Goal: Information Seeking & Learning: Learn about a topic

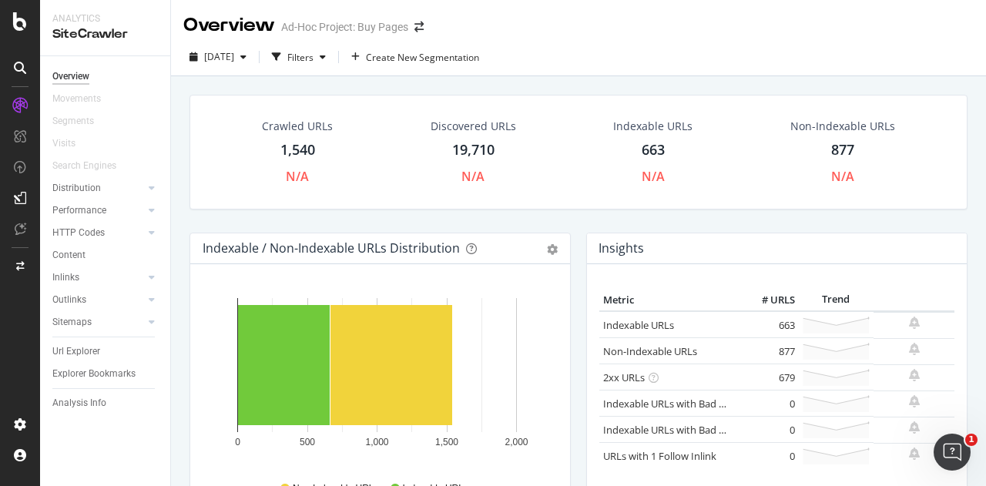
click at [179, 236] on div "Crawled URLs 1,540 N/A Discovered URLs 19,710 N/A Indexable URLs 663 N/A Non-In…" at bounding box center [578, 319] width 815 height 486
click at [831, 149] on div "877" at bounding box center [842, 150] width 23 height 20
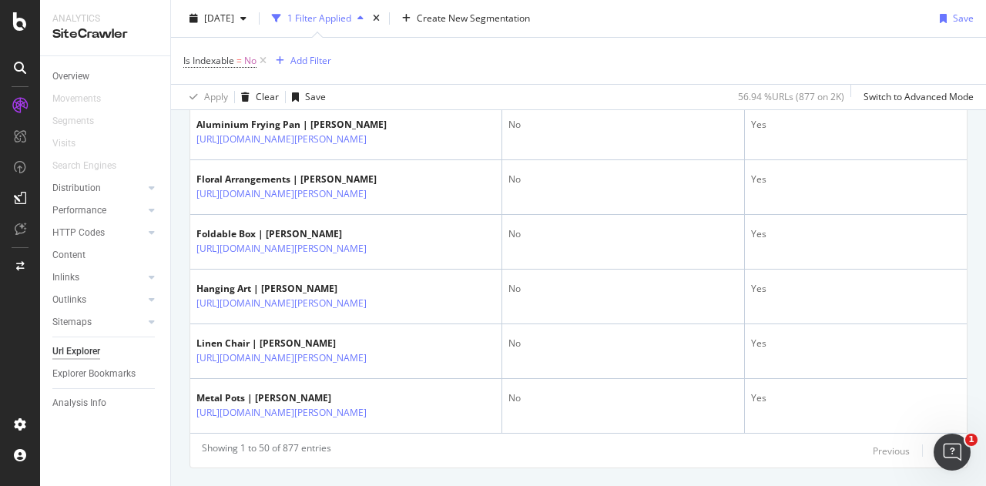
scroll to position [2778, 0]
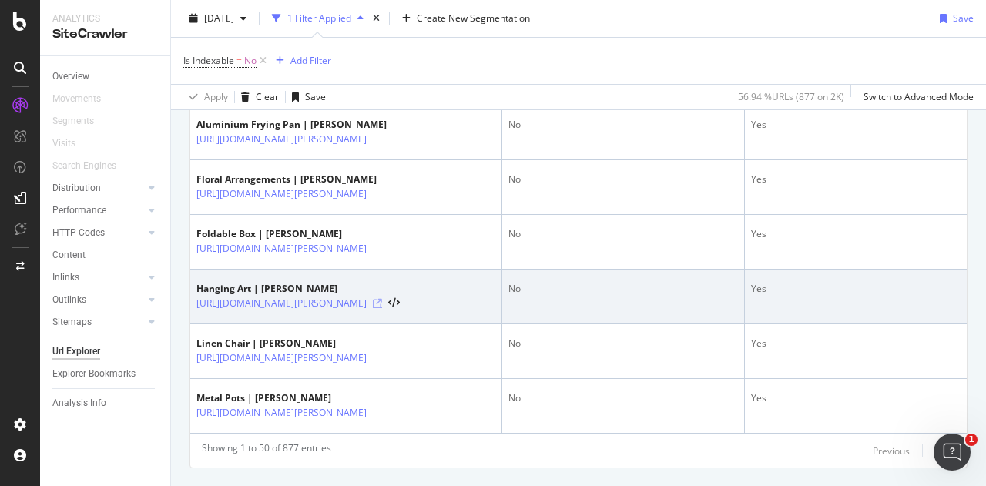
click at [382, 299] on icon at bounding box center [377, 303] width 9 height 9
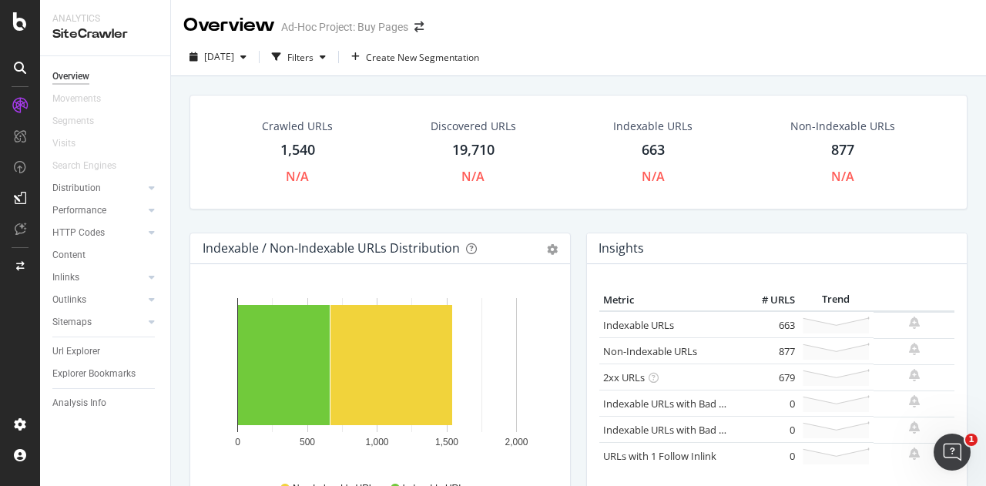
click at [571, 392] on div "Indexable / Non-Indexable URLs Distribution Bar Bar (by Percentage) Table Expor…" at bounding box center [380, 395] width 397 height 325
drag, startPoint x: 435, startPoint y: 132, endPoint x: 509, endPoint y: 179, distance: 87.6
click at [509, 179] on div "Discovered URLs 19,710 N/A" at bounding box center [473, 152] width 116 height 82
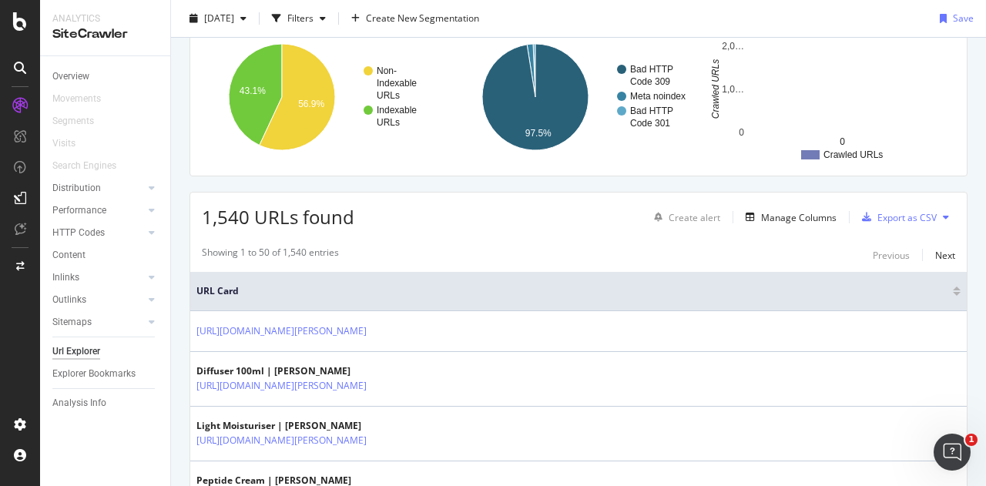
scroll to position [122, 0]
